Goal: Task Accomplishment & Management: Manage account settings

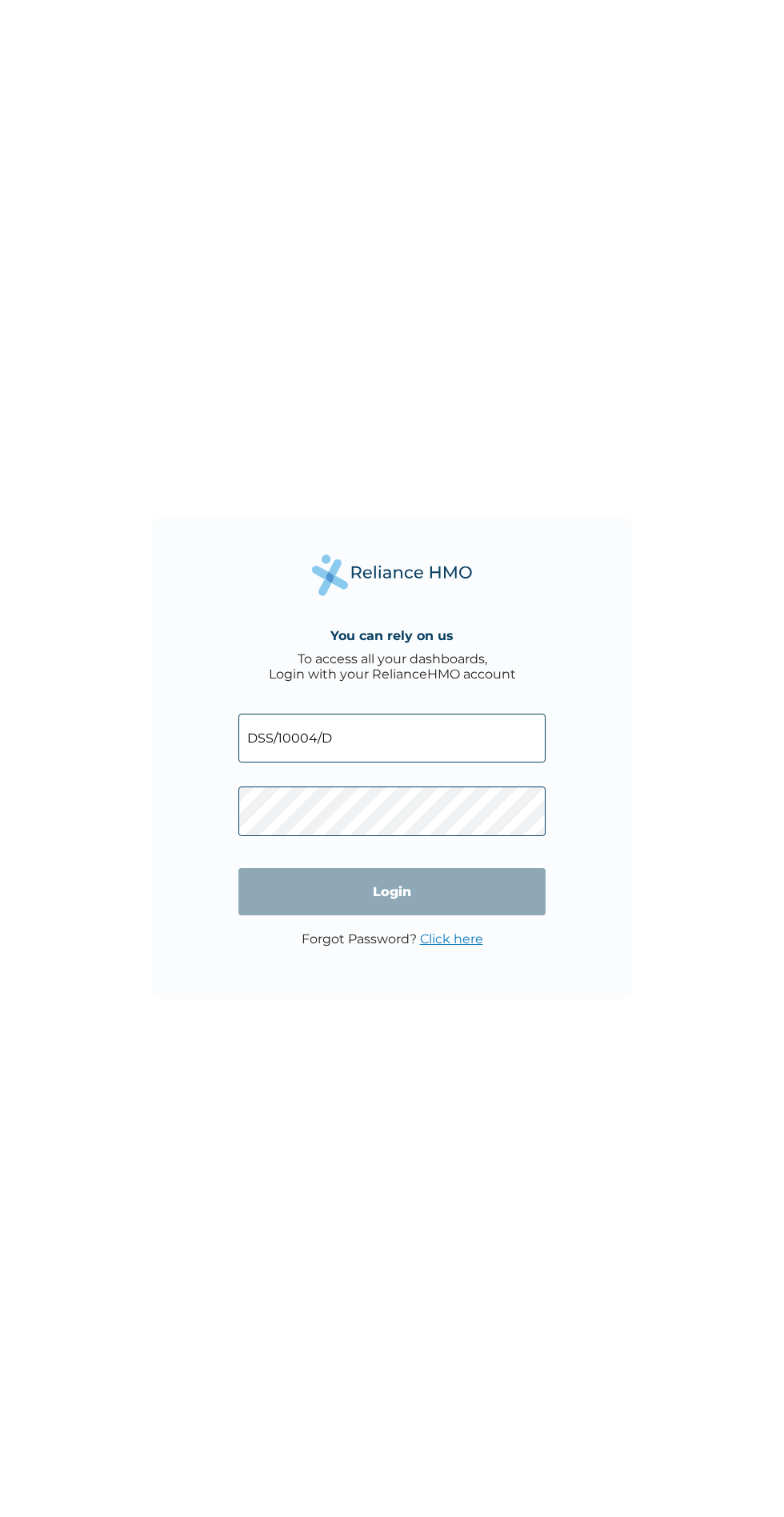
click input "Login" at bounding box center [391, 892] width 307 height 47
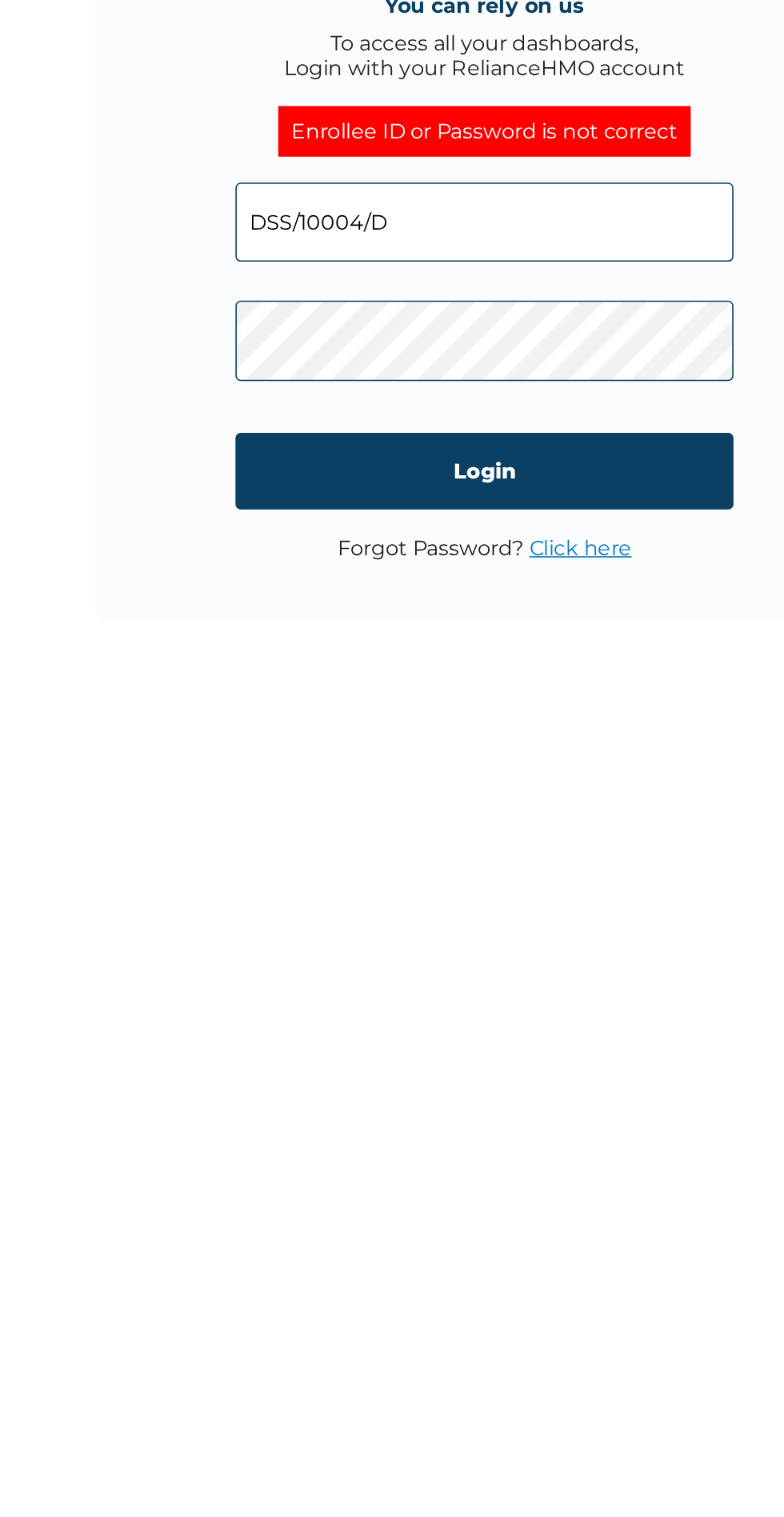
click at [279, 903] on input "Login" at bounding box center [391, 907] width 307 height 47
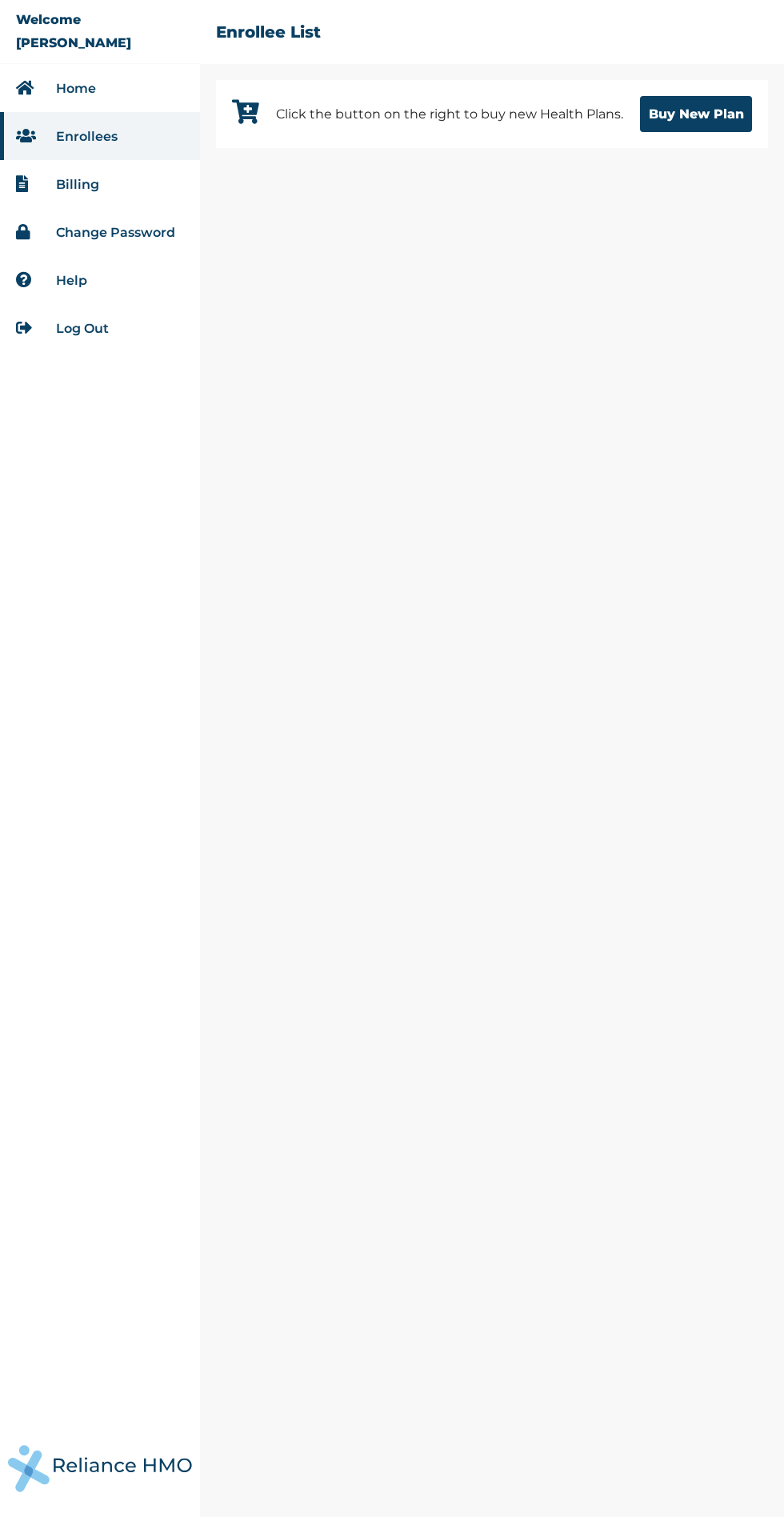
click at [91, 138] on link "Enrollees" at bounding box center [87, 136] width 62 height 15
click at [109, 235] on link "Change Password" at bounding box center [116, 232] width 120 height 15
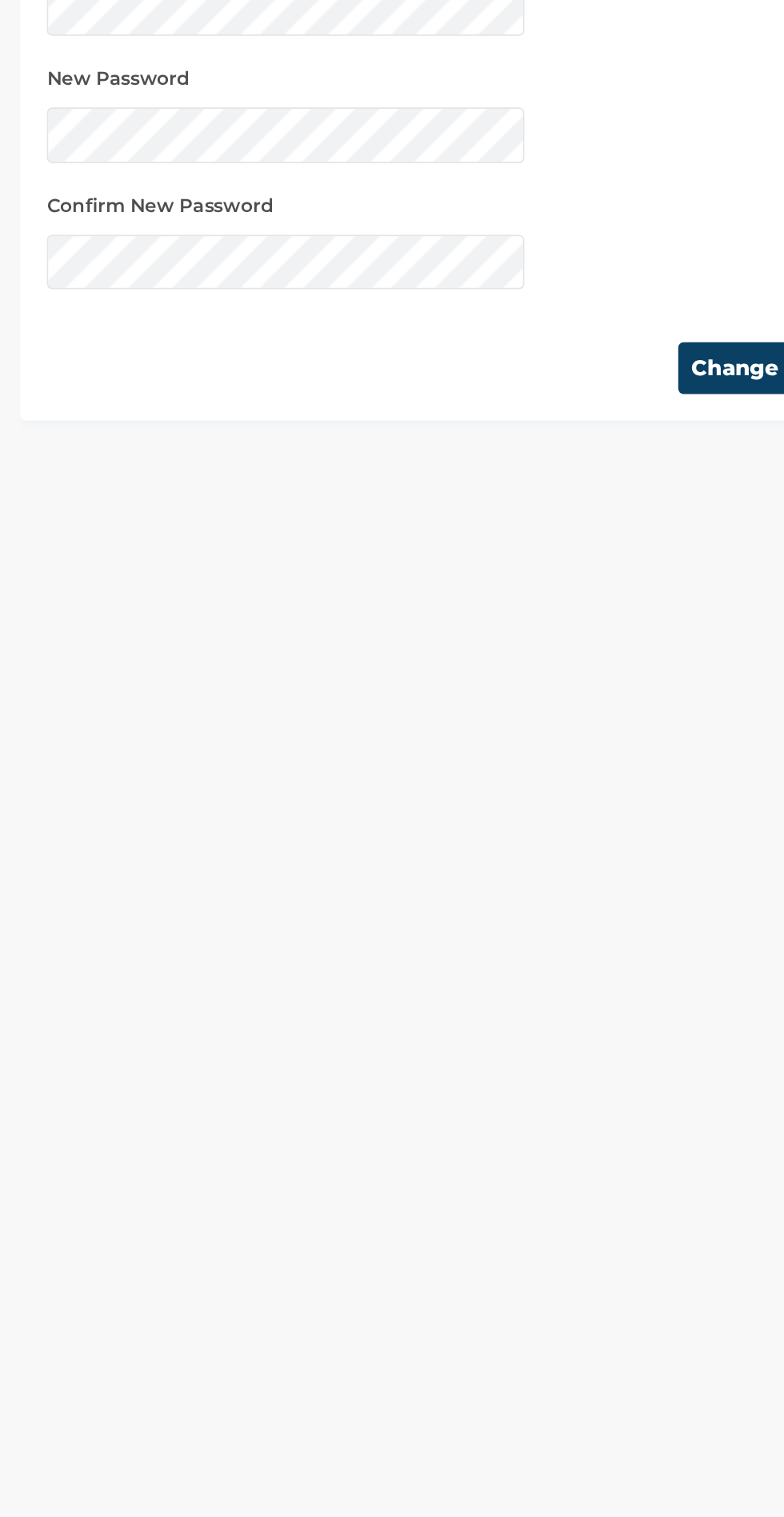
click at [636, 378] on button "Change Password" at bounding box center [683, 372] width 139 height 31
